Goal: Task Accomplishment & Management: Manage account settings

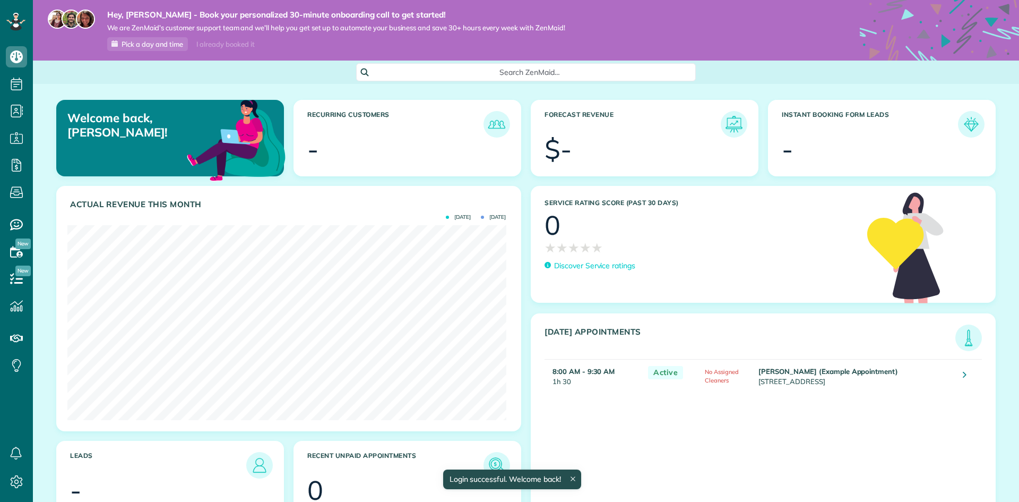
scroll to position [195, 438]
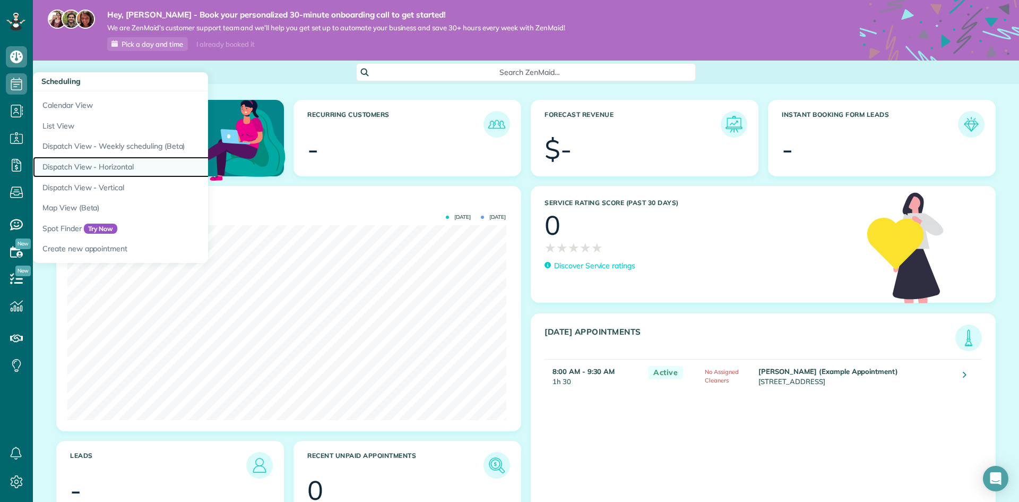
click at [111, 158] on link "Dispatch View - Horizontal" at bounding box center [165, 167] width 265 height 21
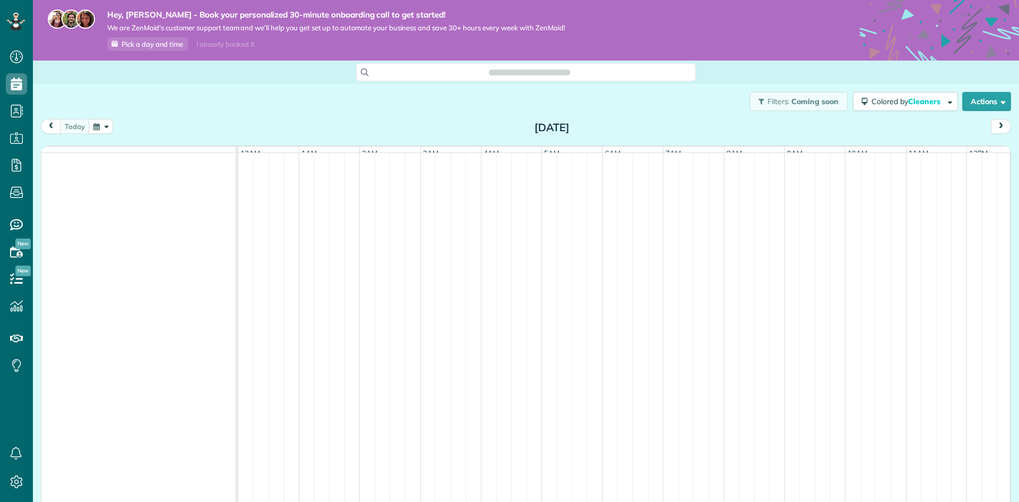
scroll to position [0, 365]
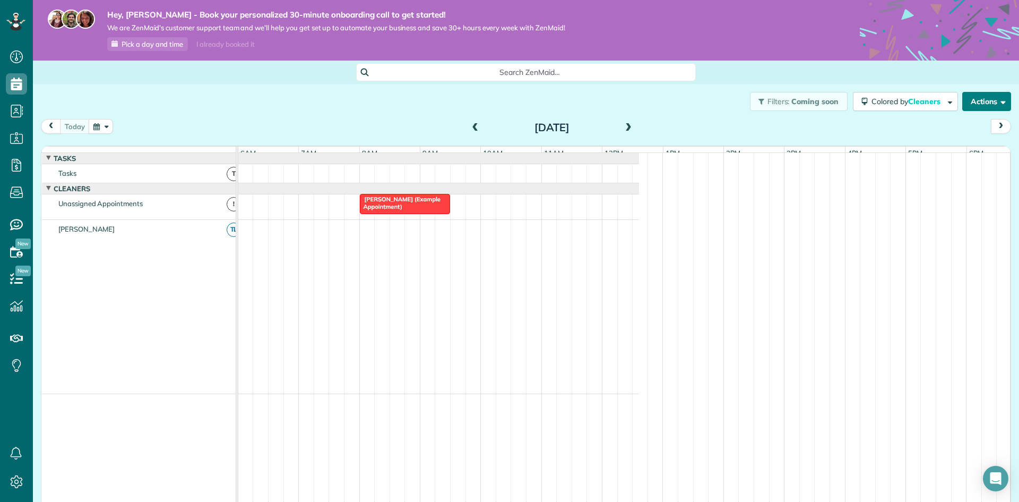
click at [975, 106] on button "Actions" at bounding box center [986, 101] width 49 height 19
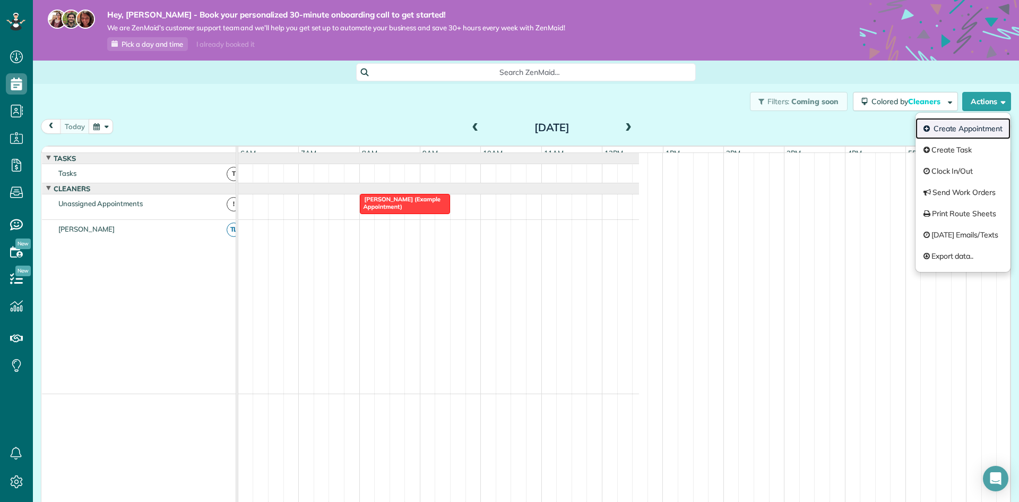
click at [953, 123] on link "Create Appointment" at bounding box center [963, 128] width 95 height 21
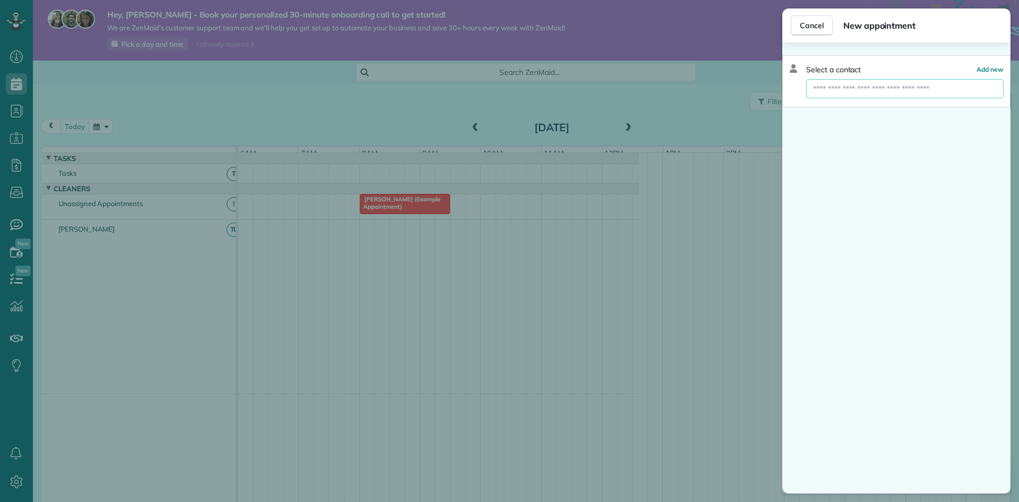
click at [900, 87] on input "text" at bounding box center [904, 88] width 197 height 19
click at [821, 29] on span "Cancel" at bounding box center [812, 25] width 24 height 11
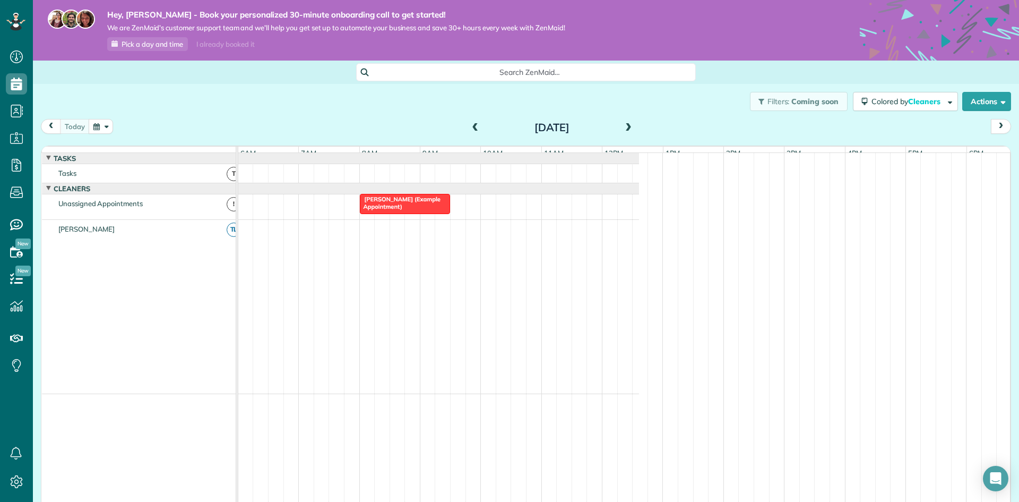
click at [369, 210] on span "[PERSON_NAME] (Example Appointment)" at bounding box center [399, 202] width 81 height 15
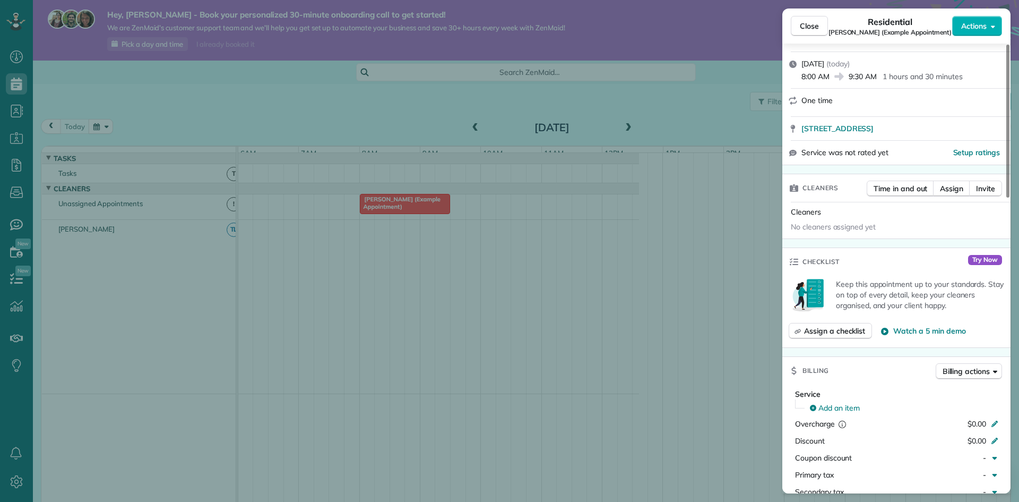
scroll to position [1, 0]
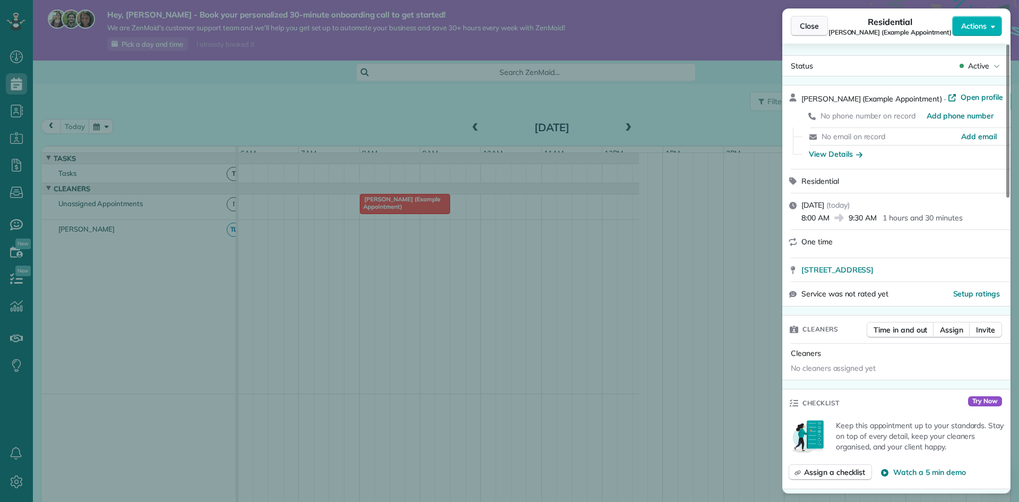
click at [801, 31] on span "Close" at bounding box center [809, 26] width 19 height 11
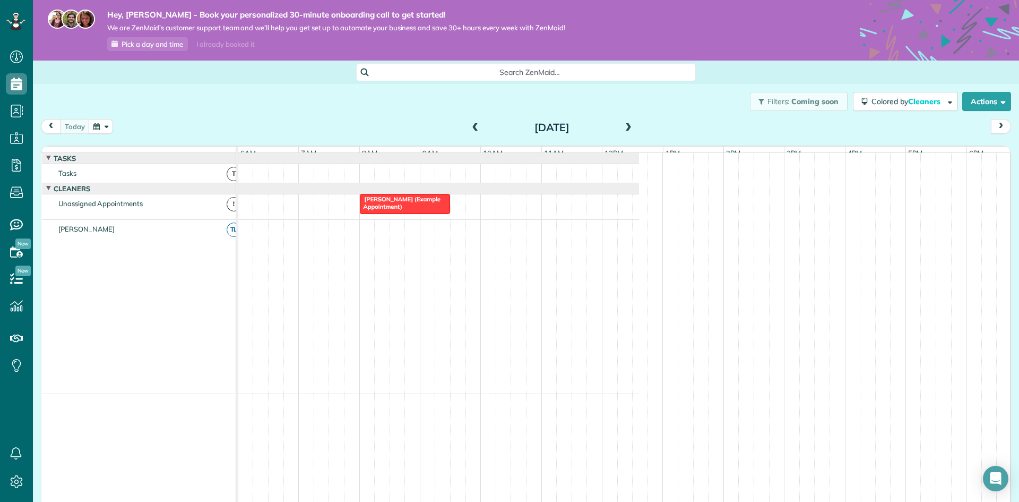
click at [623, 133] on span at bounding box center [629, 128] width 12 height 10
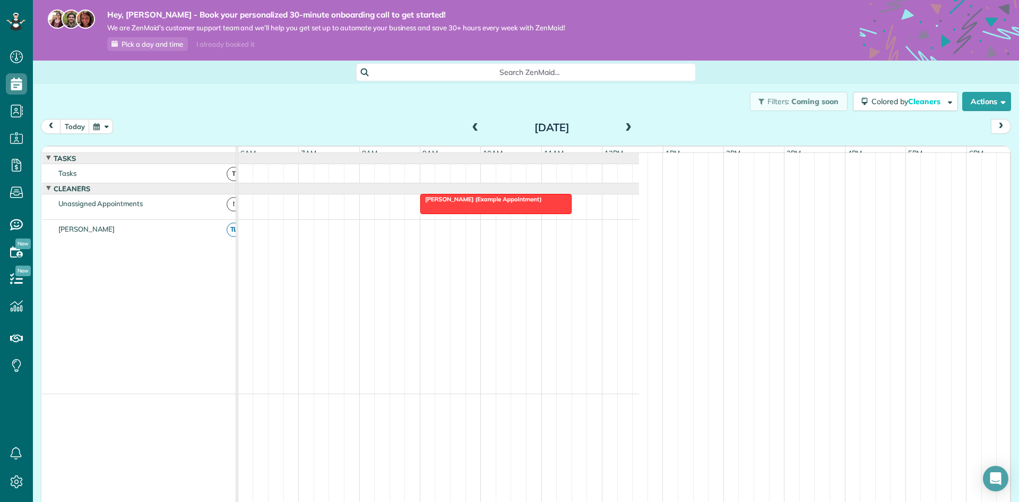
click at [541, 203] on span "[PERSON_NAME] (Example Appointment)" at bounding box center [481, 198] width 123 height 7
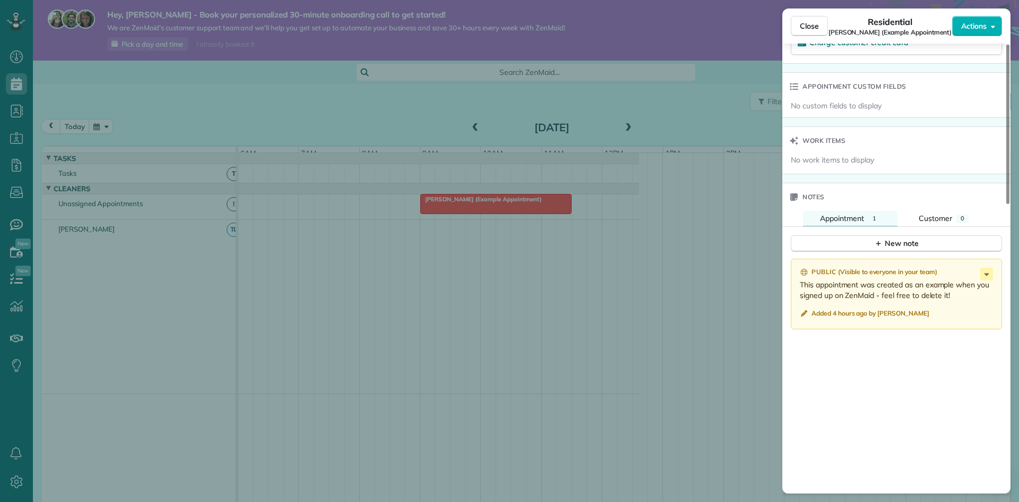
scroll to position [707, 0]
click at [819, 29] on button "Close" at bounding box center [809, 26] width 37 height 20
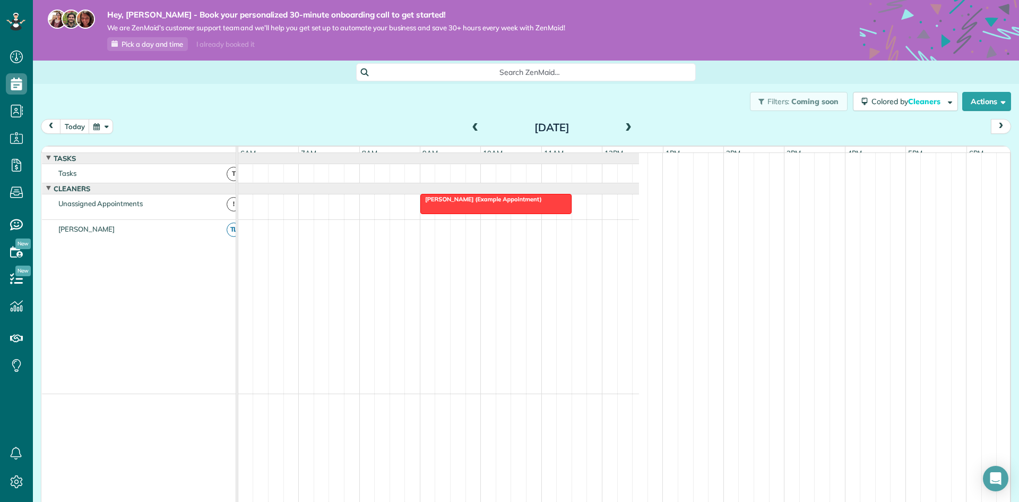
click at [623, 127] on span at bounding box center [629, 128] width 12 height 10
click at [489, 213] on div at bounding box center [451, 203] width 120 height 19
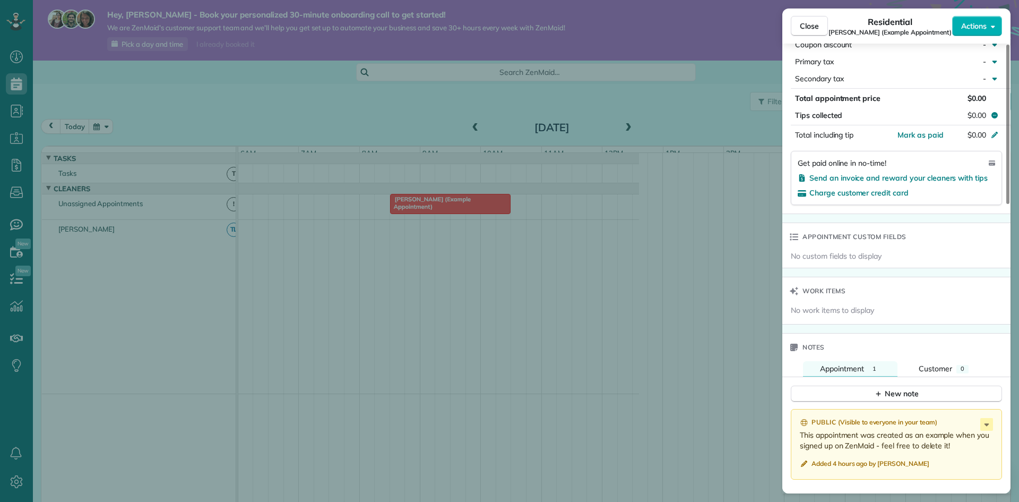
scroll to position [565, 0]
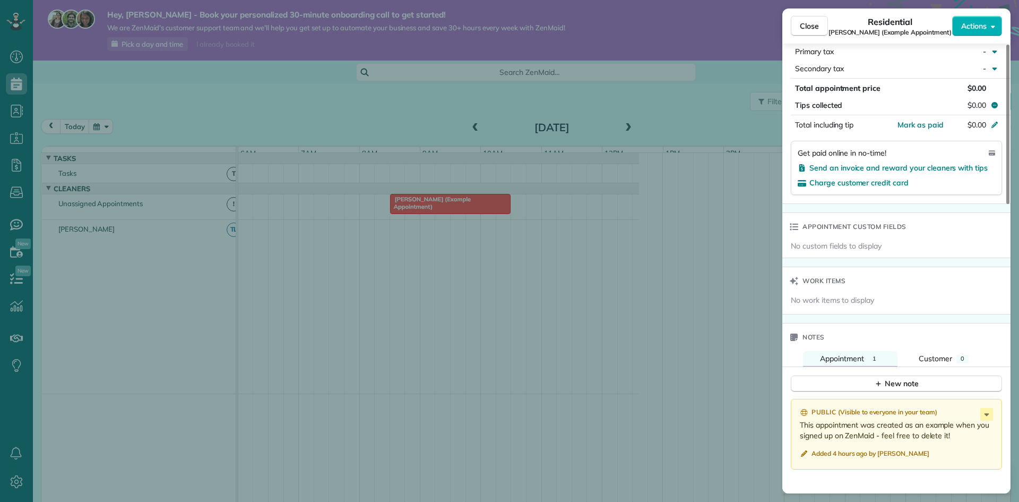
click at [840, 188] on div "Get paid online in no-time! Send an invoice and reward your cleaners with tips …" at bounding box center [896, 168] width 211 height 54
click at [840, 185] on span "Charge customer credit card" at bounding box center [858, 183] width 99 height 10
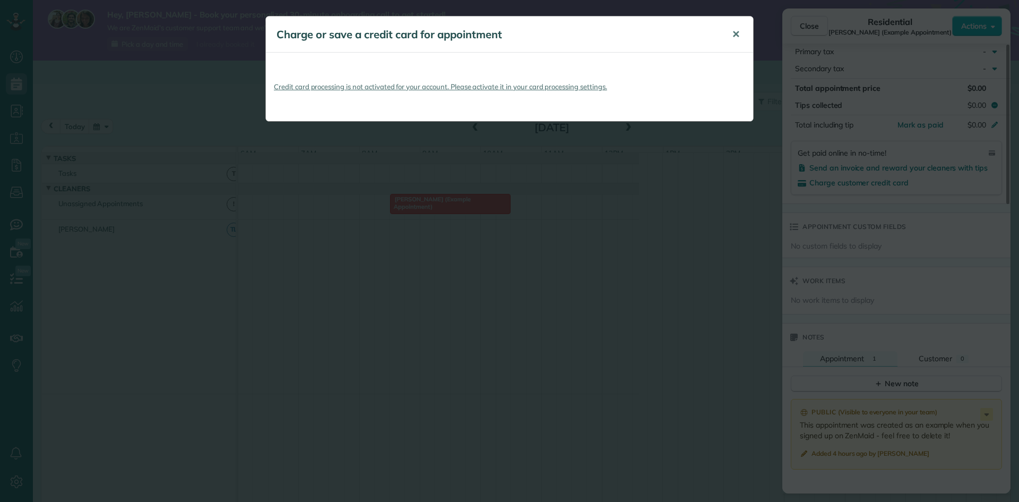
click at [743, 31] on button "✕" at bounding box center [736, 34] width 24 height 25
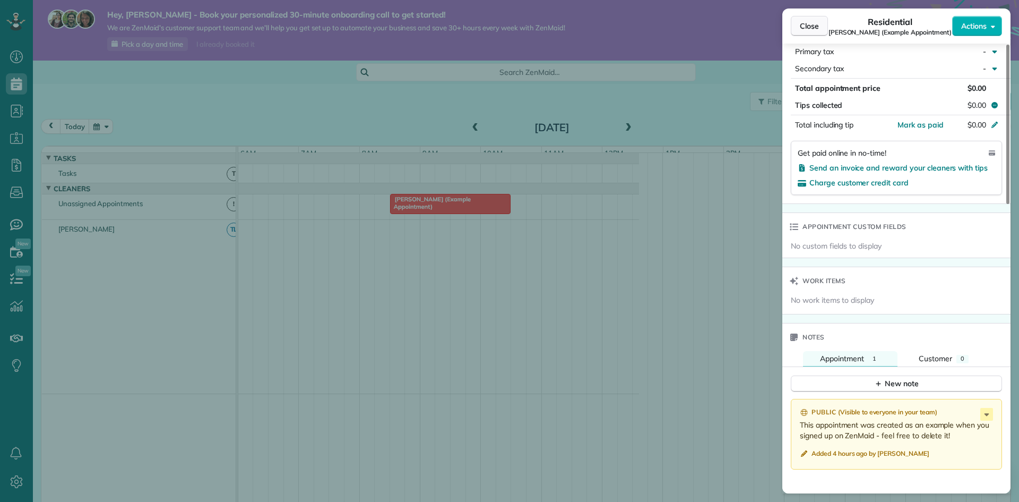
click at [799, 28] on button "Close" at bounding box center [809, 26] width 37 height 20
